Goal: Transaction & Acquisition: Purchase product/service

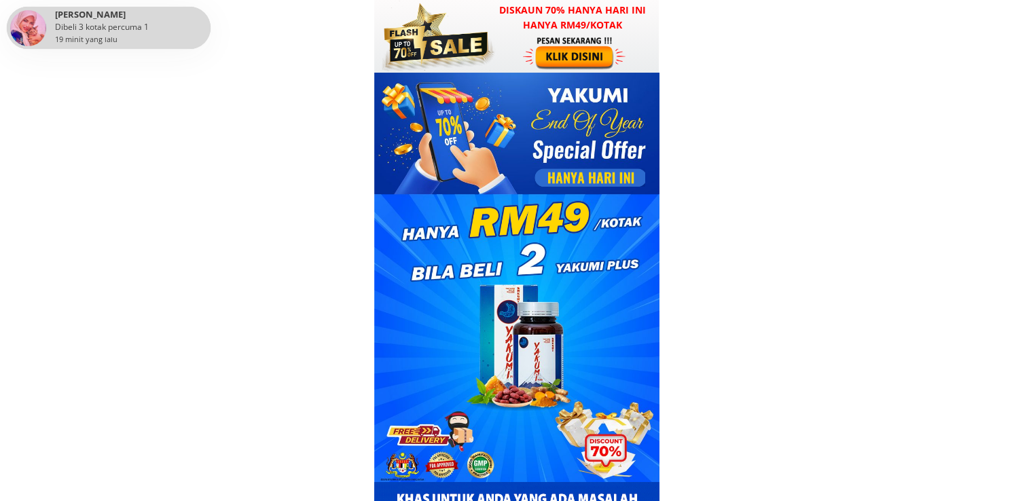
click at [541, 50] on div at bounding box center [575, 52] width 105 height 35
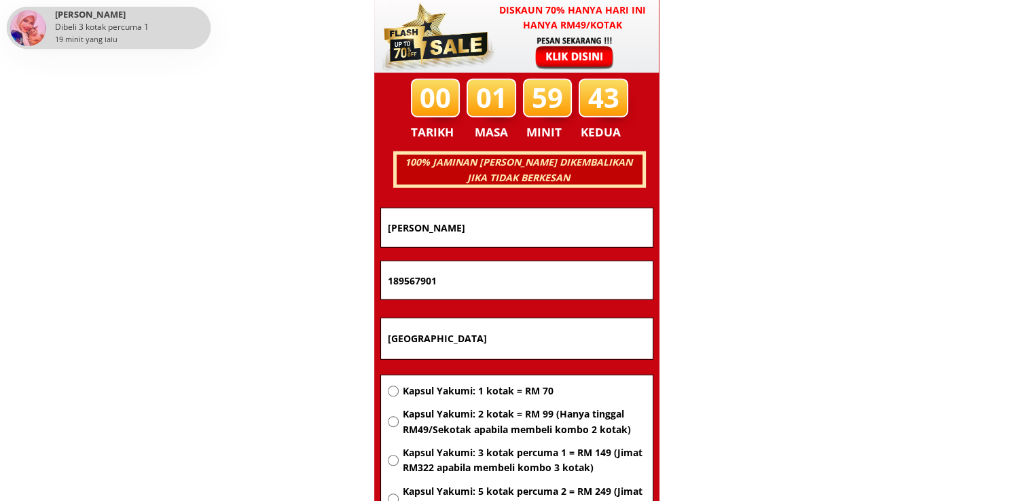
scroll to position [8702, 0]
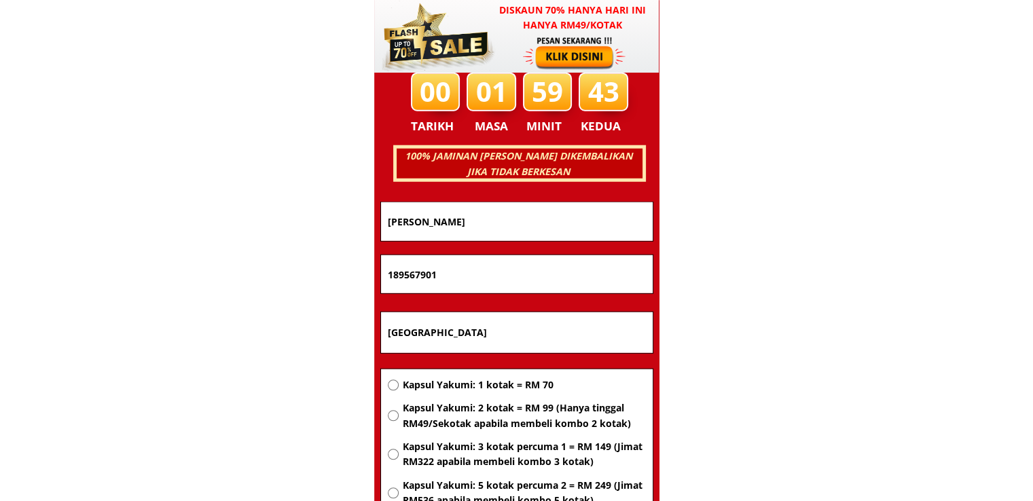
click at [492, 411] on span "Kapsul Yakumi: 2 kotak = RM 99 (Hanya tinggal RM49/Sekotak apabila membeli komb…" at bounding box center [523, 416] width 243 height 31
radio input "true"
drag, startPoint x: 529, startPoint y: 330, endPoint x: 274, endPoint y: 343, distance: 255.0
paste input "[GEOGRAPHIC_DATA]"
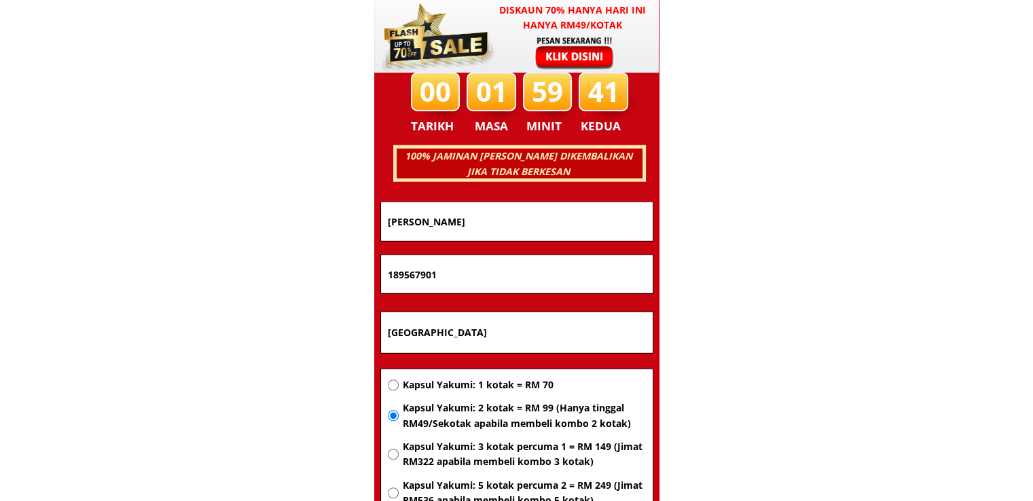
type input "[GEOGRAPHIC_DATA]"
drag, startPoint x: 452, startPoint y: 263, endPoint x: 270, endPoint y: 285, distance: 184.0
paste input "0106643973"
type input "0106643973"
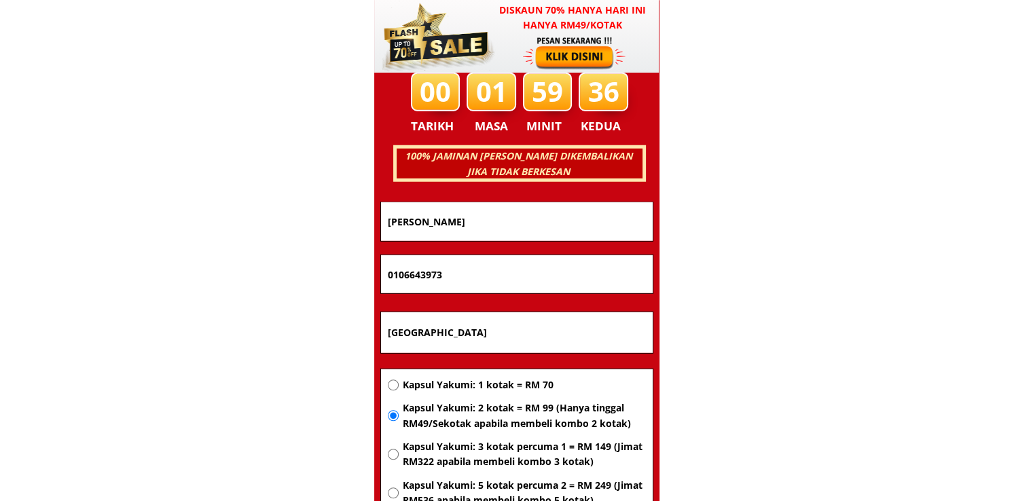
drag, startPoint x: 485, startPoint y: 215, endPoint x: 308, endPoint y: 217, distance: 176.6
paste input "[PERSON_NAME]"
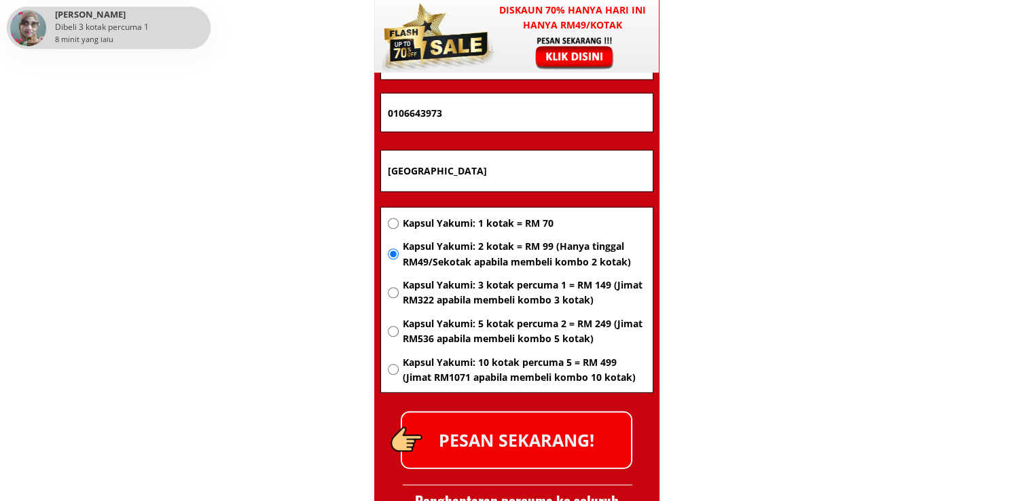
scroll to position [8906, 0]
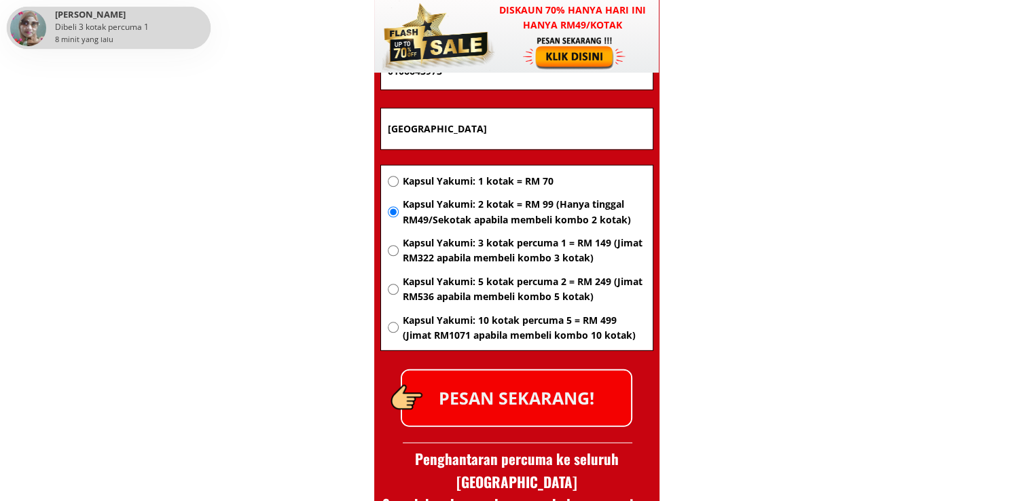
type input "[PERSON_NAME]"
click at [539, 409] on p "PESAN SEKARANG!" at bounding box center [516, 398] width 229 height 55
